Goal: Task Accomplishment & Management: Manage account settings

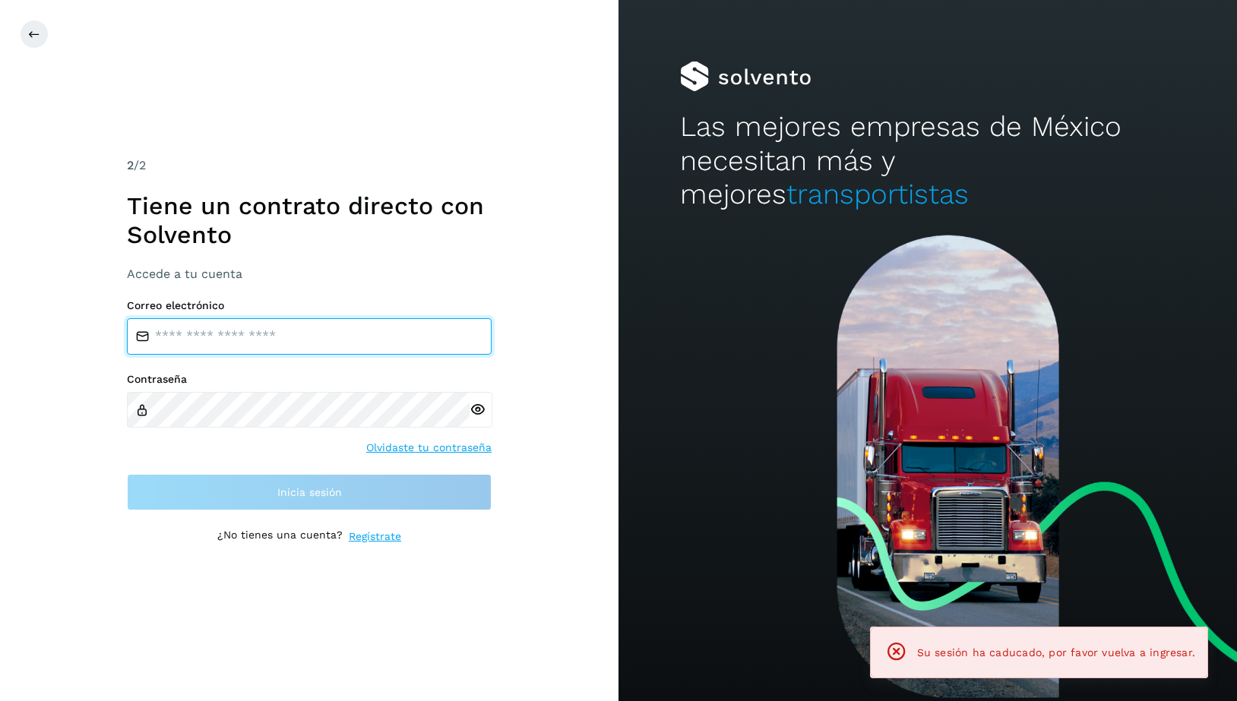
click at [225, 335] on input "email" at bounding box center [309, 336] width 365 height 36
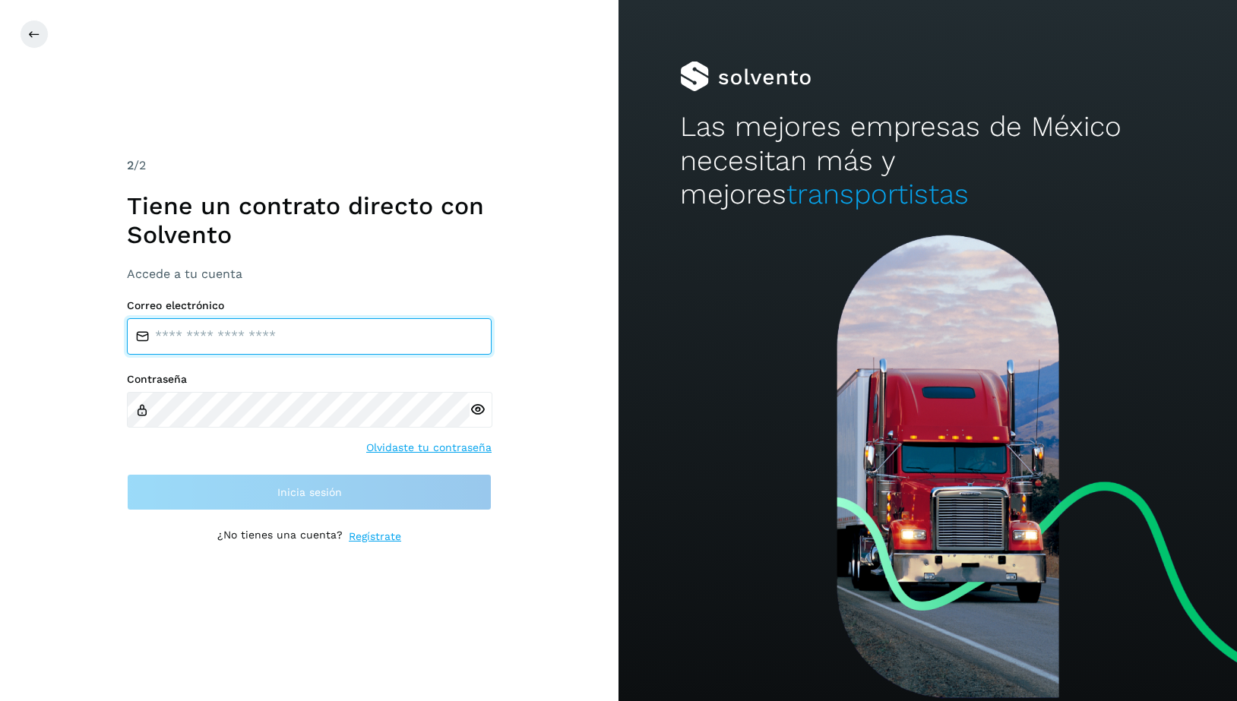
type input "**********"
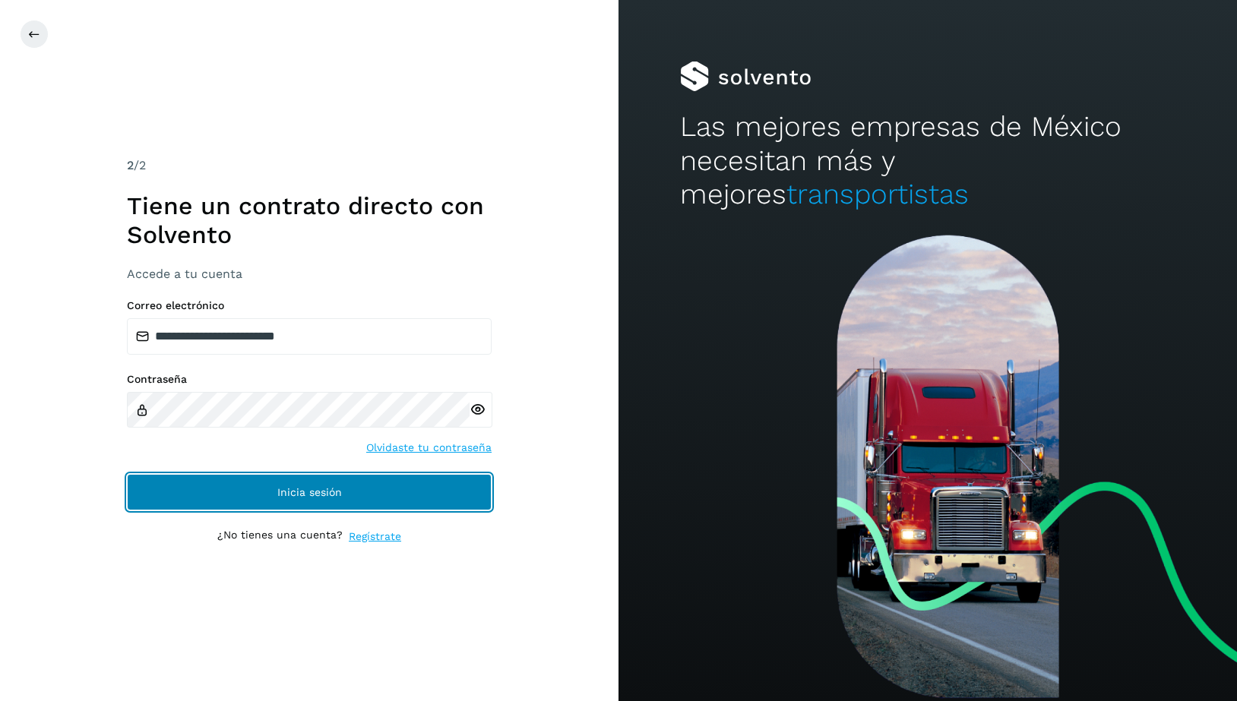
click at [278, 496] on span "Inicia sesión" at bounding box center [309, 492] width 65 height 11
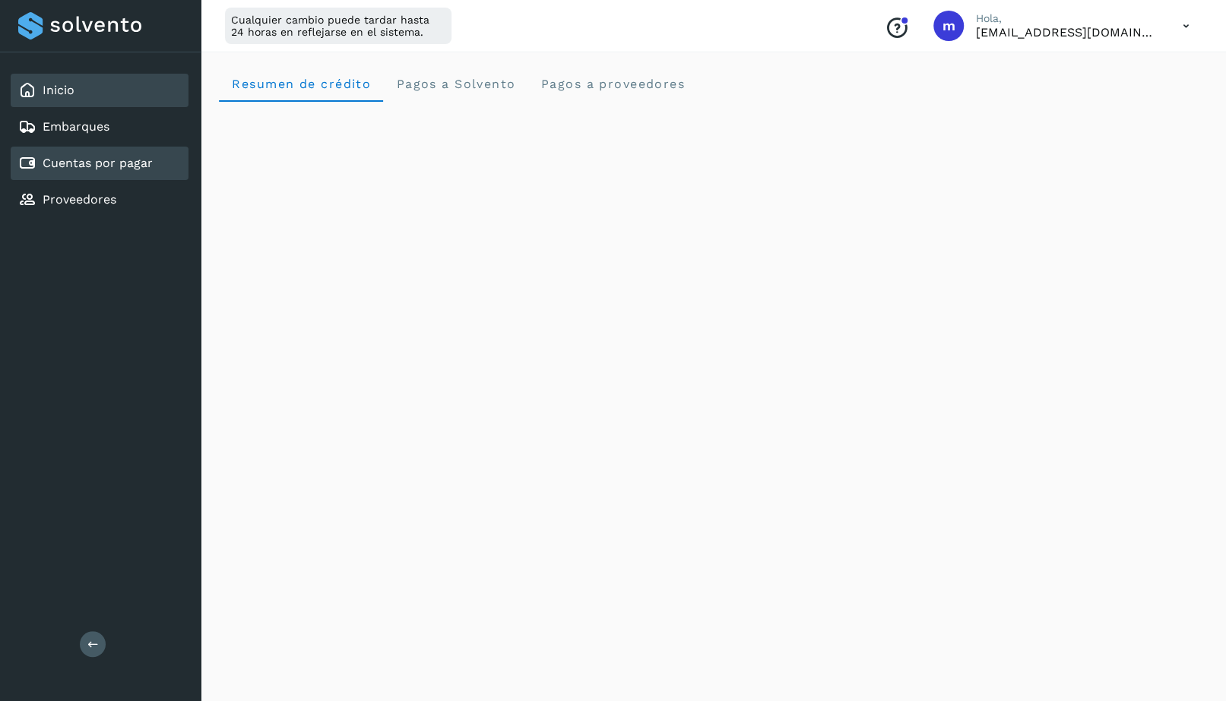
click at [72, 166] on link "Cuentas por pagar" at bounding box center [98, 163] width 110 height 14
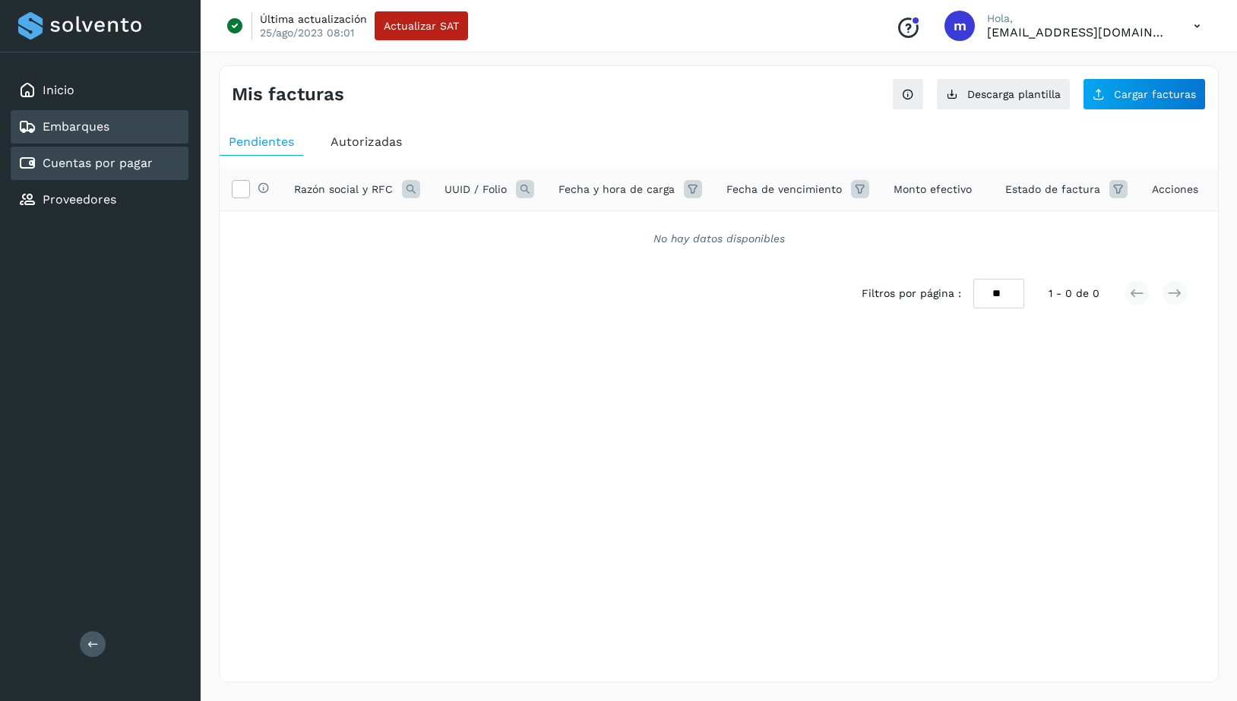
click at [109, 125] on link "Embarques" at bounding box center [76, 126] width 67 height 14
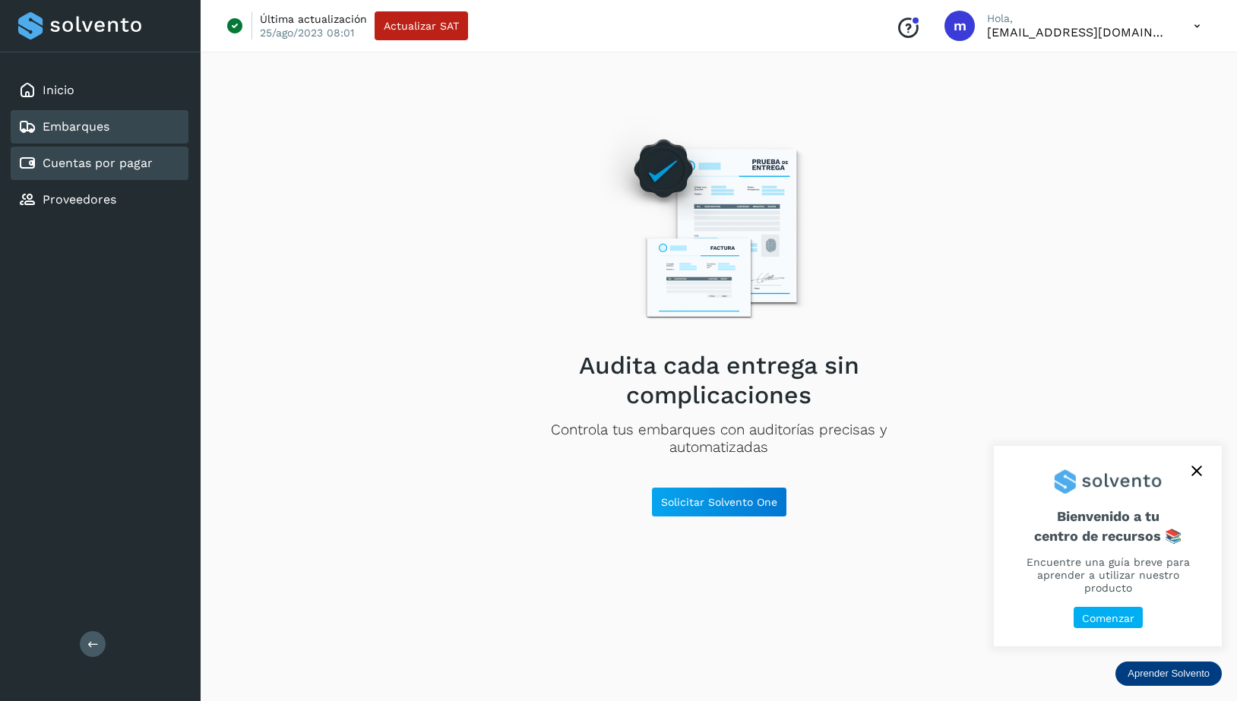
click at [103, 163] on link "Cuentas por pagar" at bounding box center [98, 163] width 110 height 14
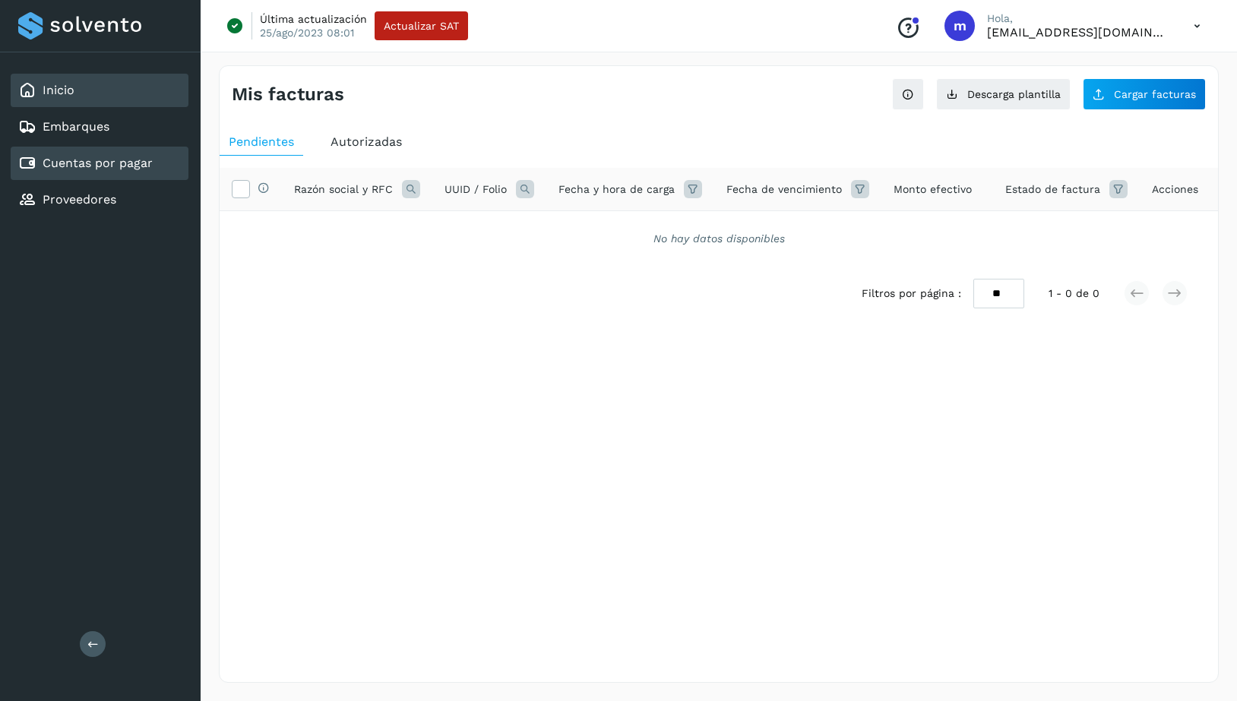
click at [84, 89] on div "Inicio" at bounding box center [100, 90] width 178 height 33
